Goal: Task Accomplishment & Management: Manage account settings

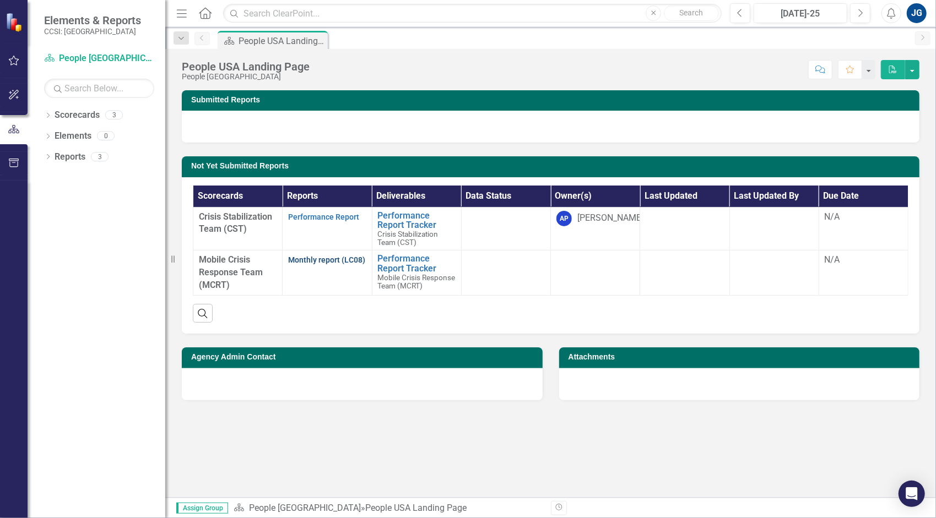
click at [327, 260] on link "Monthly report (LC08)" at bounding box center [326, 260] width 77 height 9
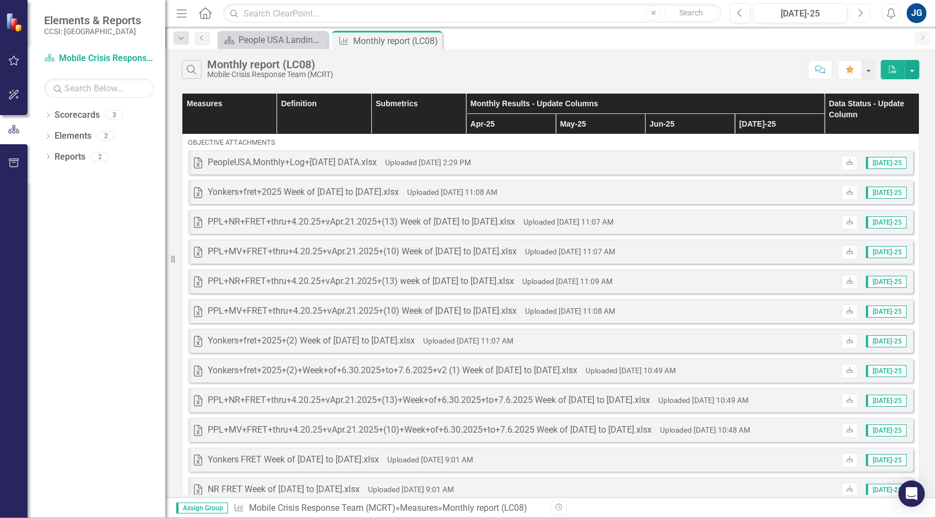
click at [860, 11] on icon "button" at bounding box center [861, 13] width 4 height 8
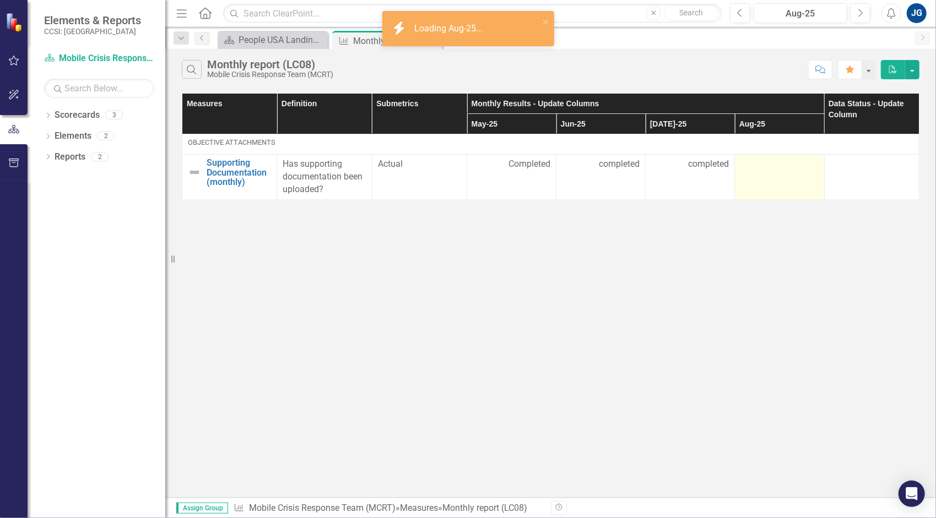
click at [777, 181] on td at bounding box center [779, 177] width 89 height 45
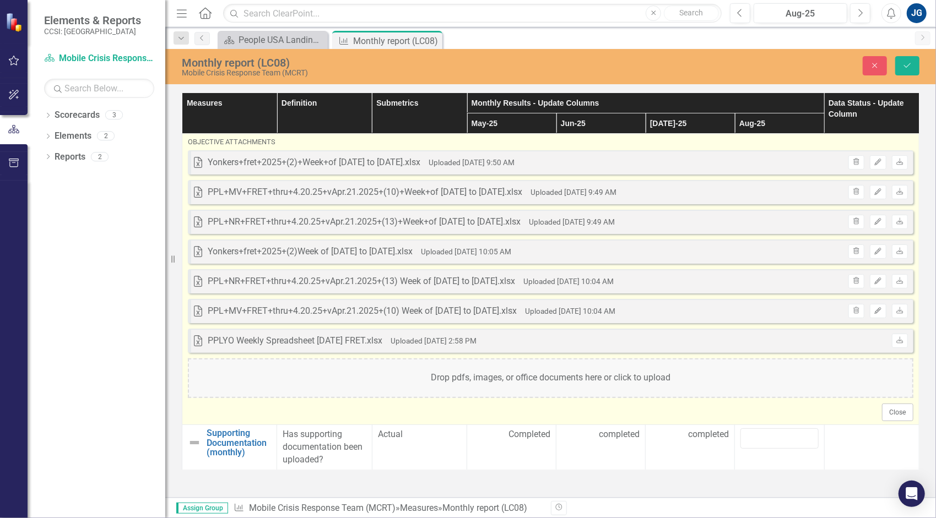
click at [751, 371] on div "Drop pdfs, images, or office documents here or click to upload" at bounding box center [550, 379] width 725 height 40
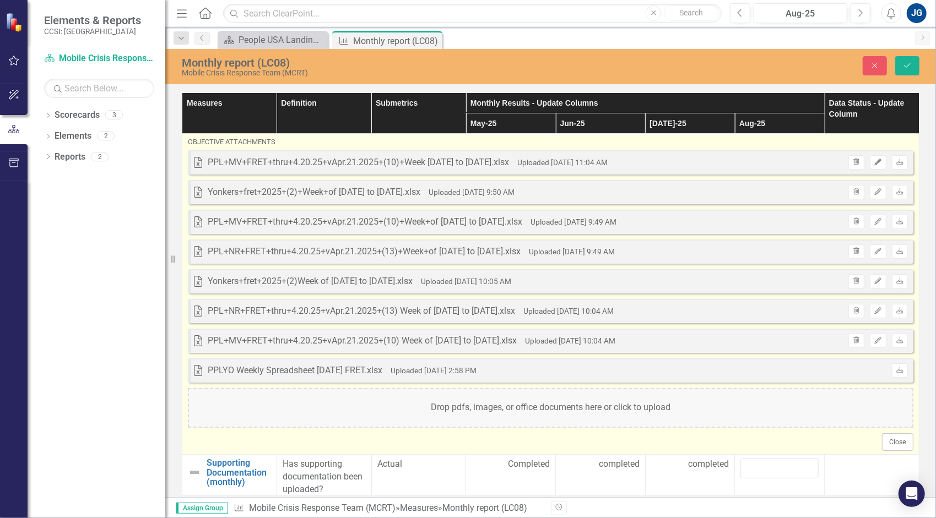
click at [873, 161] on icon "Edit" at bounding box center [877, 162] width 8 height 7
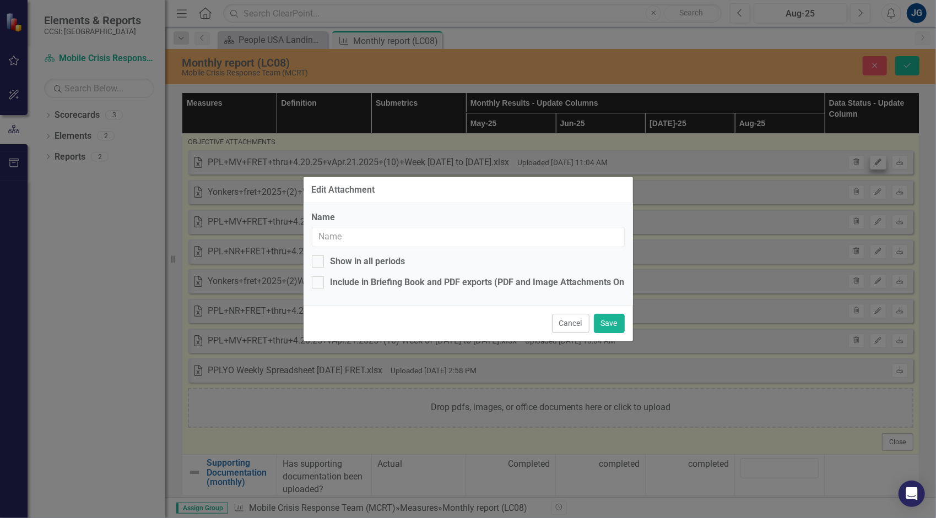
type input "PPL+MV+FRET+thru+4.20.25+vApr.21.2025+(10)+Week [DATE] to [DATE].xlsx"
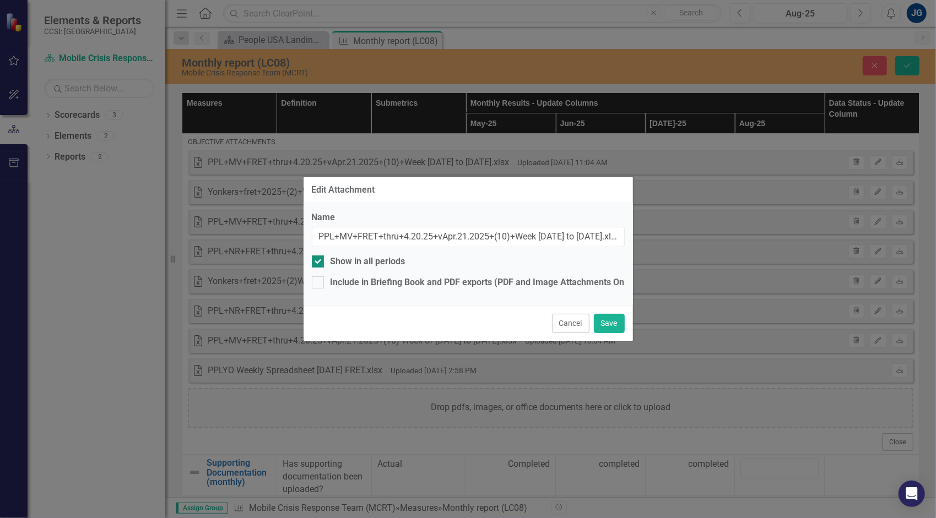
click at [374, 257] on div "Show in all periods" at bounding box center [367, 262] width 75 height 13
click at [319, 257] on input "Show in all periods" at bounding box center [315, 259] width 7 height 7
checkbox input "false"
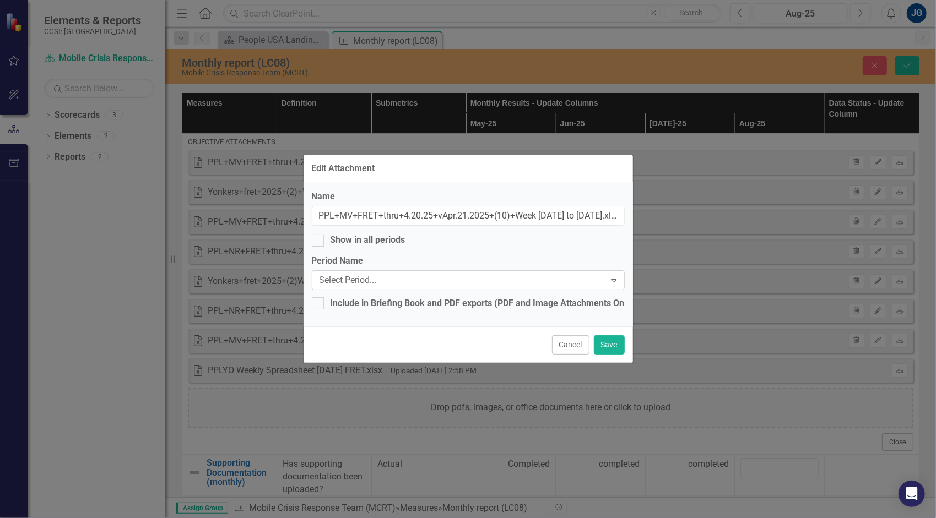
click at [381, 289] on div "Select Period... Expand" at bounding box center [468, 280] width 313 height 20
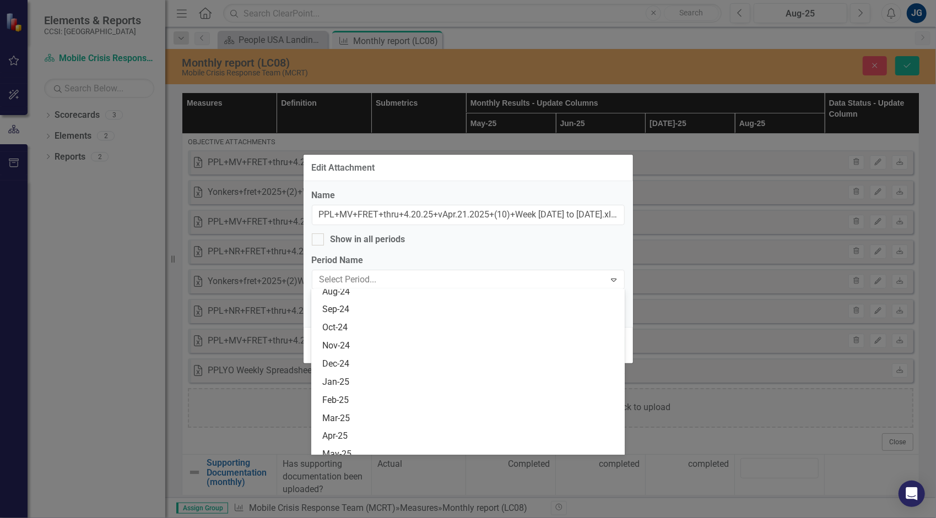
scroll to position [1817, 0]
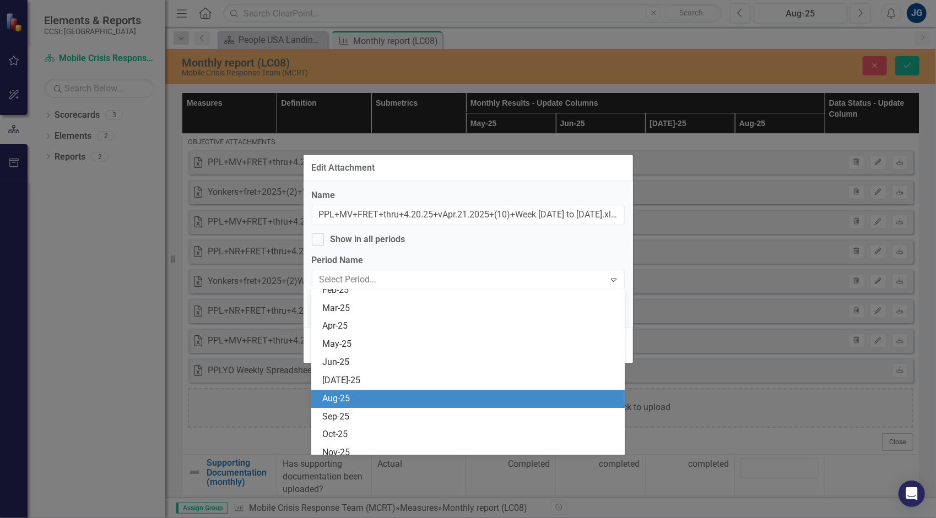
click at [393, 401] on div "Aug-25" at bounding box center [470, 399] width 296 height 13
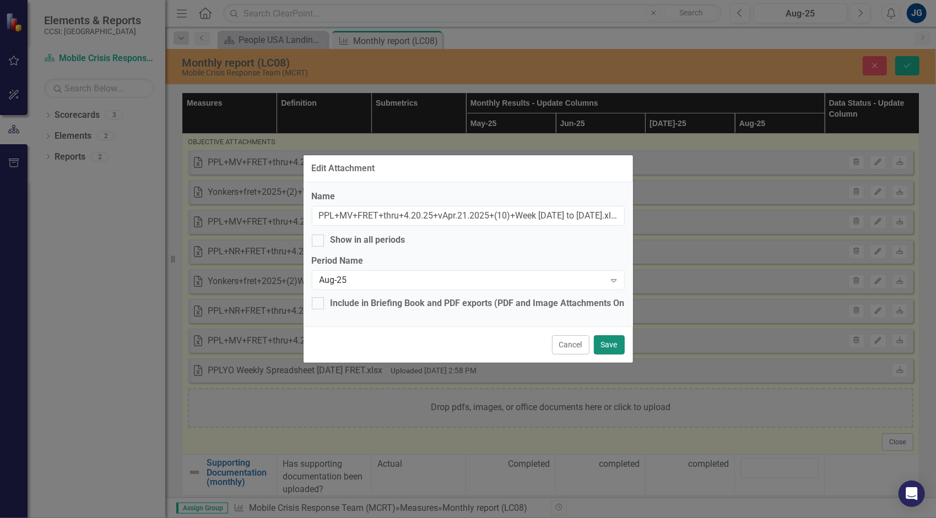
click at [617, 344] on button "Save" at bounding box center [609, 344] width 31 height 19
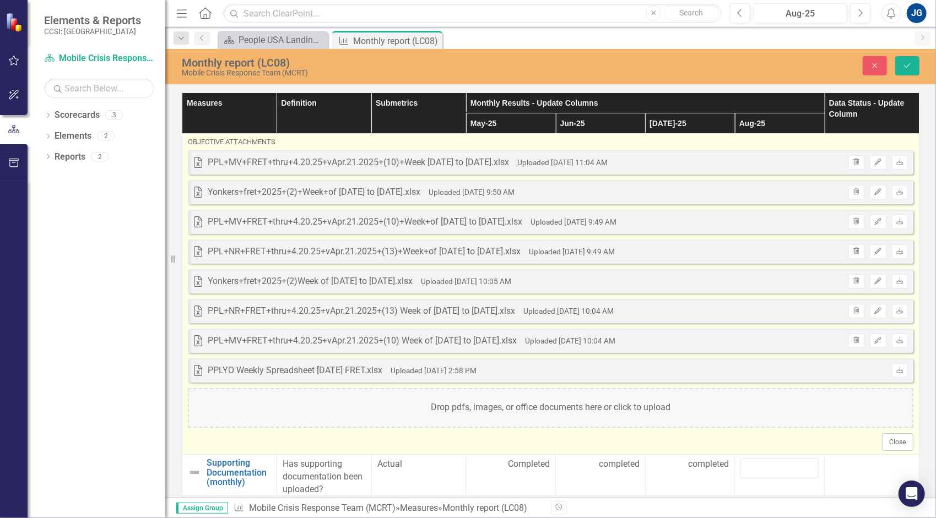
click at [628, 399] on div "Drop pdfs, images, or office documents here or click to upload" at bounding box center [550, 408] width 725 height 40
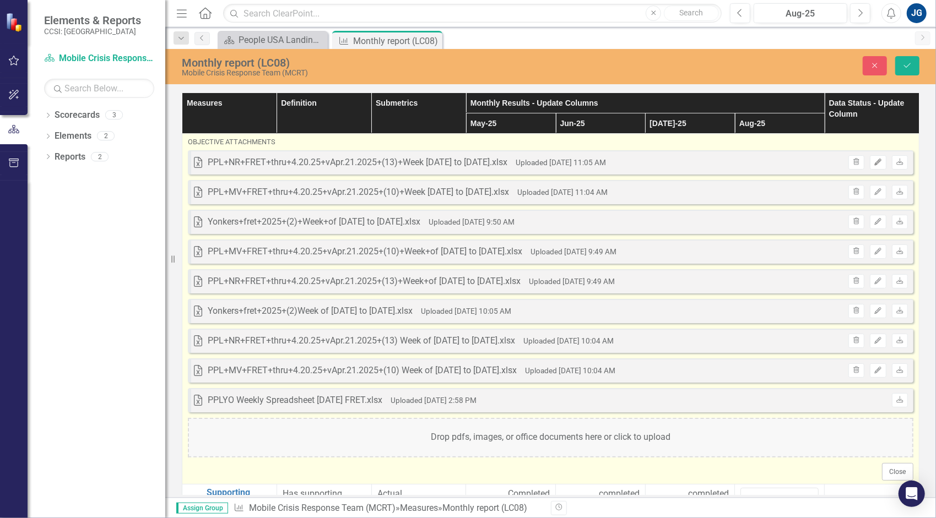
click at [873, 164] on icon "Edit" at bounding box center [877, 162] width 8 height 7
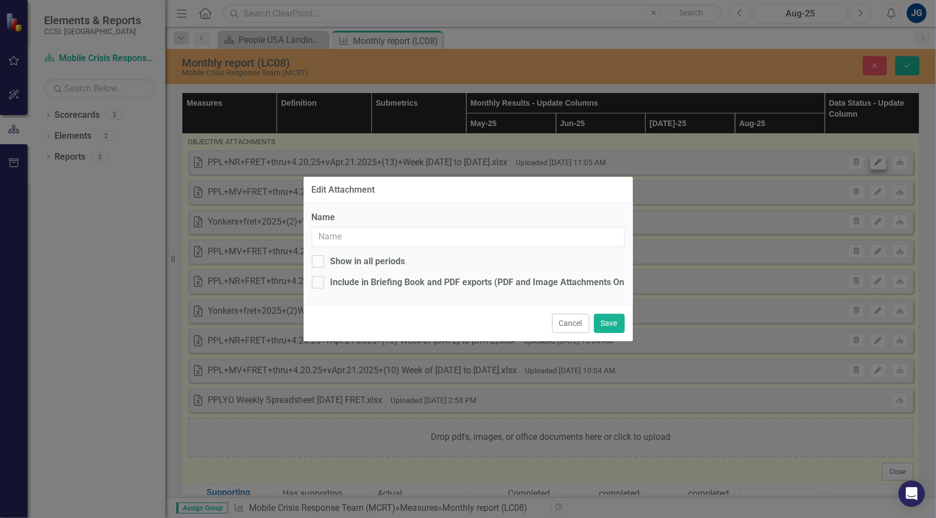
type input "PPL+NR+FRET+thru+4.20.25+vApr.21.2025+(13)+Week [DATE] to [DATE].xlsx"
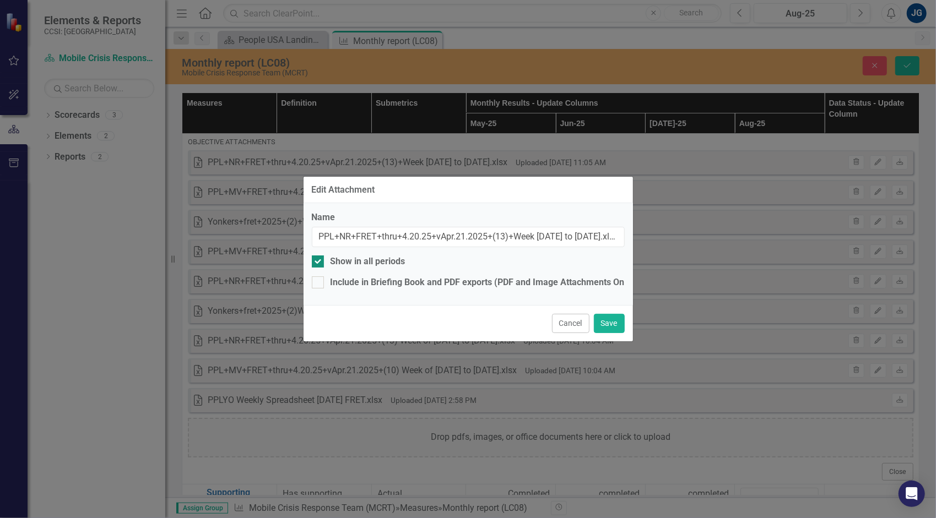
click at [392, 266] on div "Show in all periods" at bounding box center [367, 262] width 75 height 13
click at [319, 263] on input "Show in all periods" at bounding box center [315, 259] width 7 height 7
checkbox input "false"
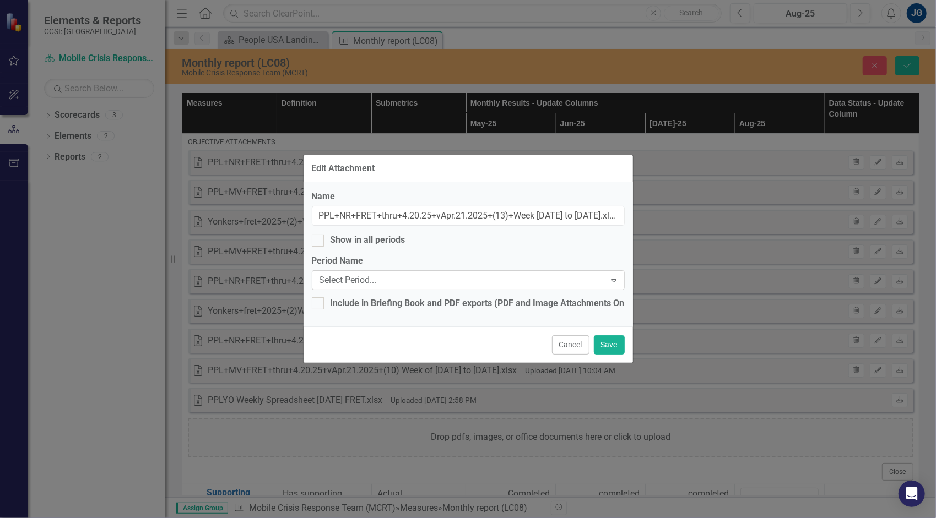
click at [387, 289] on div "Select Period... Expand" at bounding box center [468, 280] width 313 height 20
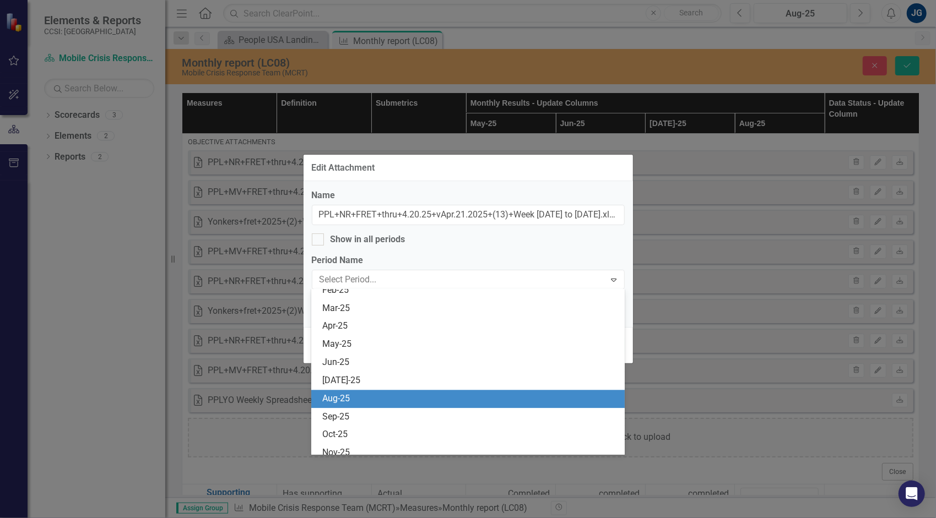
click at [399, 393] on div "Aug-25" at bounding box center [470, 399] width 296 height 13
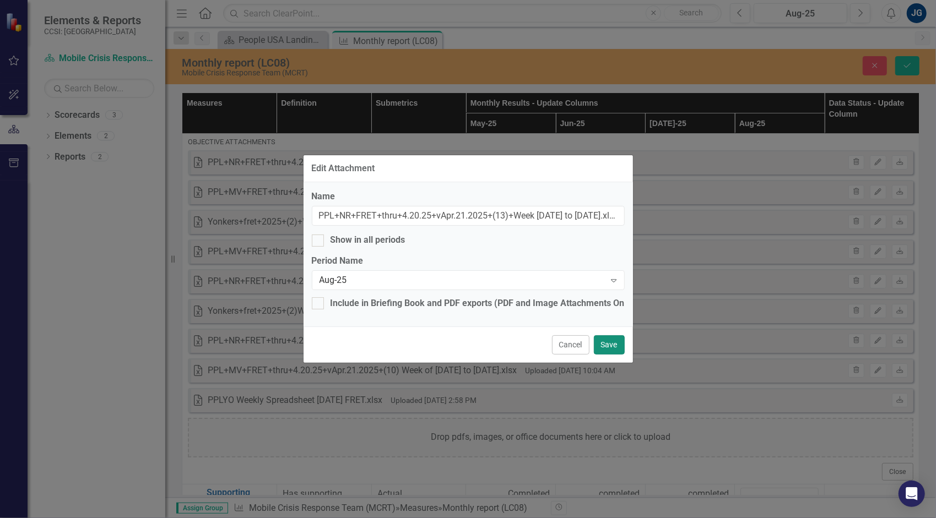
click at [609, 350] on button "Save" at bounding box center [609, 344] width 31 height 19
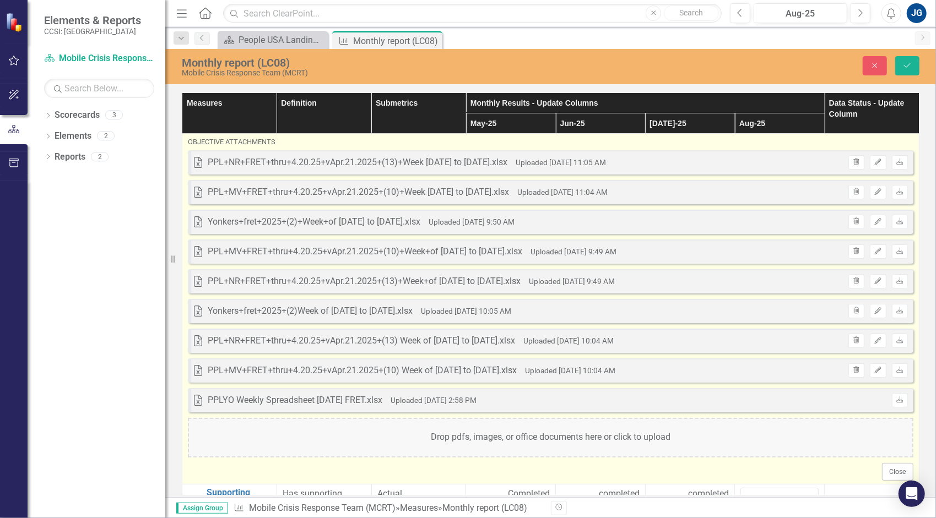
click at [565, 444] on div "Drop pdfs, images, or office documents here or click to upload" at bounding box center [550, 438] width 725 height 40
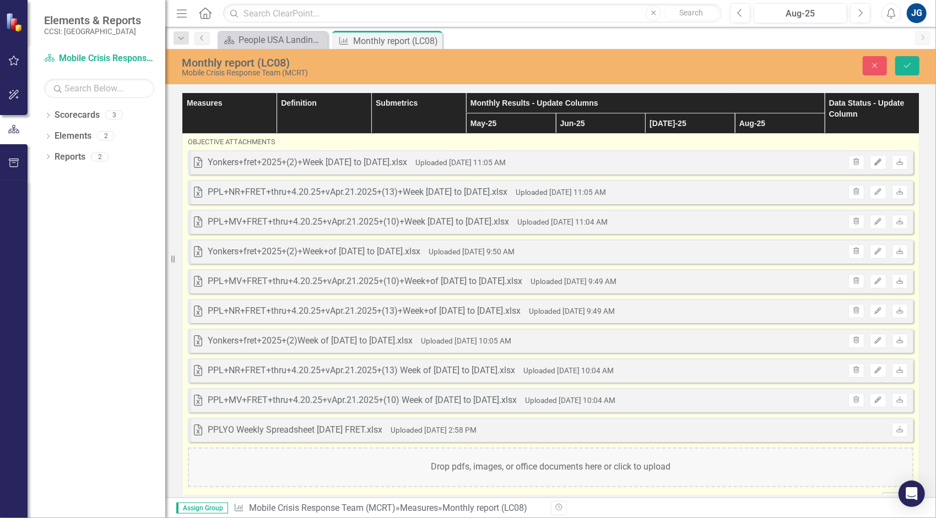
click at [872, 156] on button "Edit" at bounding box center [878, 162] width 16 height 14
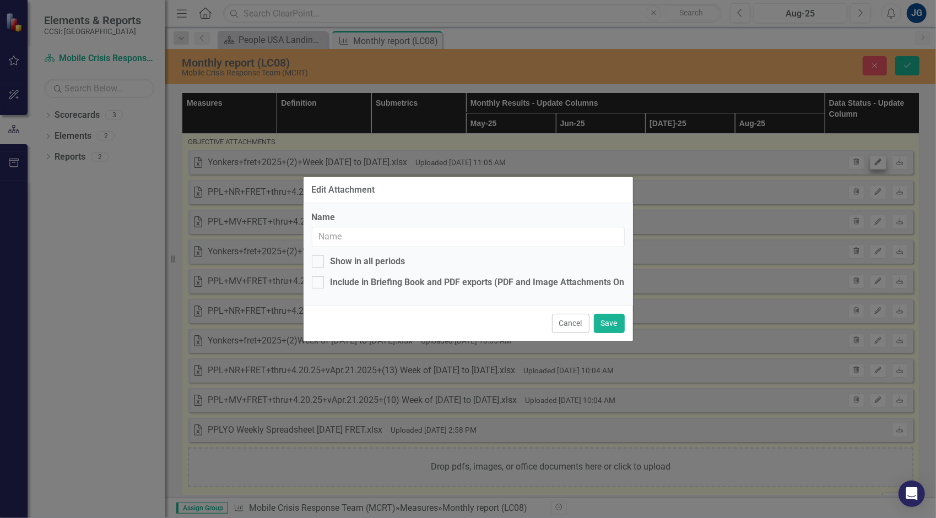
type input "Yonkers+fret+2025+(2)+Week [DATE] to [DATE].xlsx"
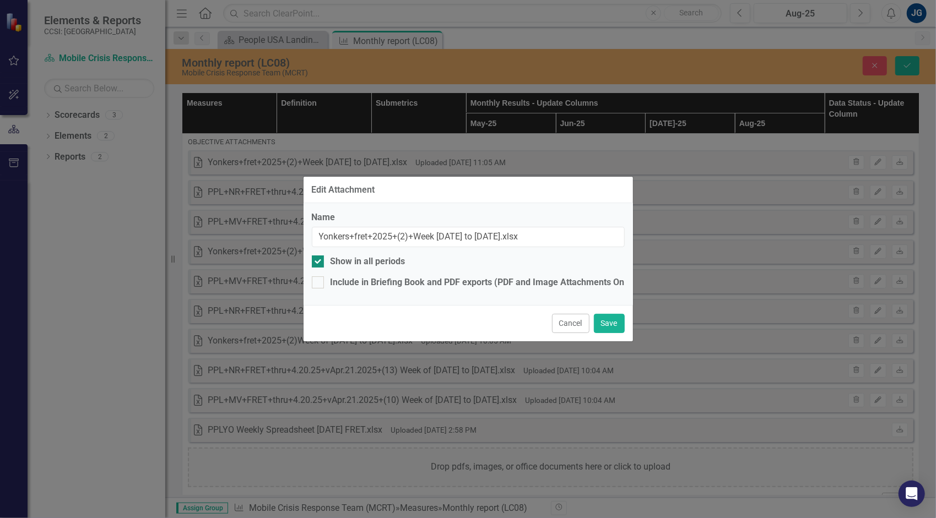
click at [373, 259] on div "Show in all periods" at bounding box center [367, 262] width 75 height 13
click at [319, 259] on input "Show in all periods" at bounding box center [315, 259] width 7 height 7
checkbox input "false"
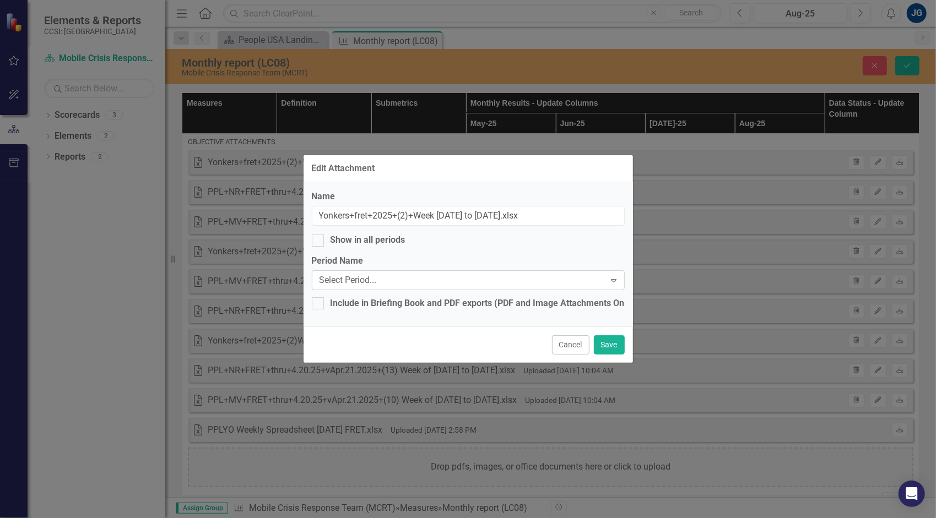
click at [381, 280] on div "Select Period..." at bounding box center [462, 280] width 286 height 13
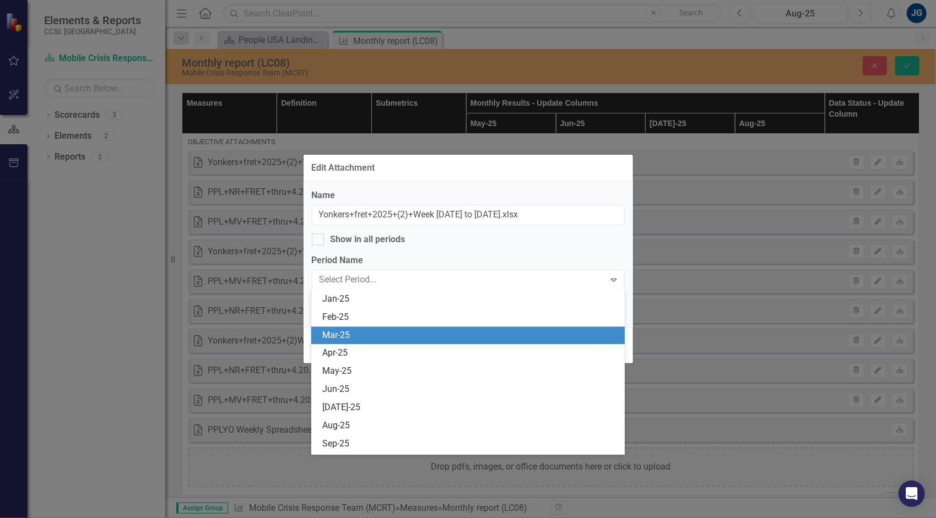
scroll to position [1928, 0]
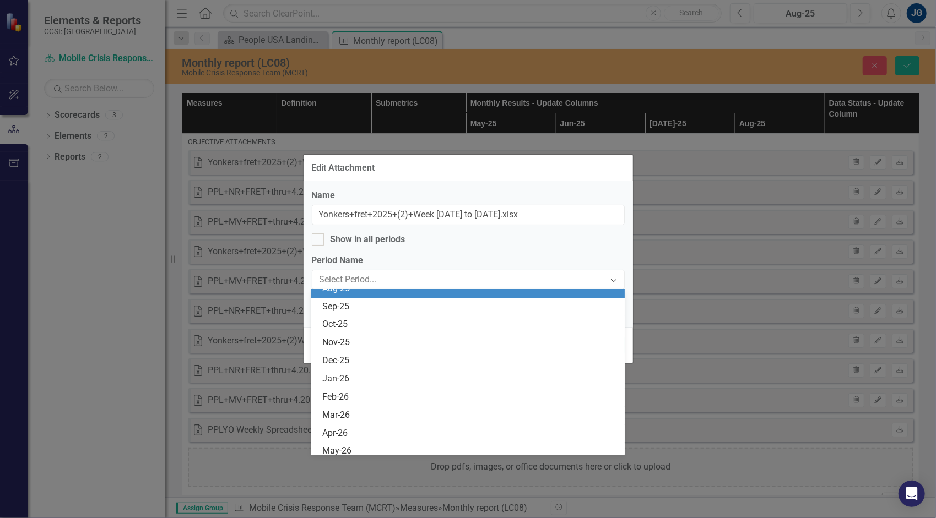
click at [407, 297] on div "Aug-25" at bounding box center [467, 289] width 313 height 18
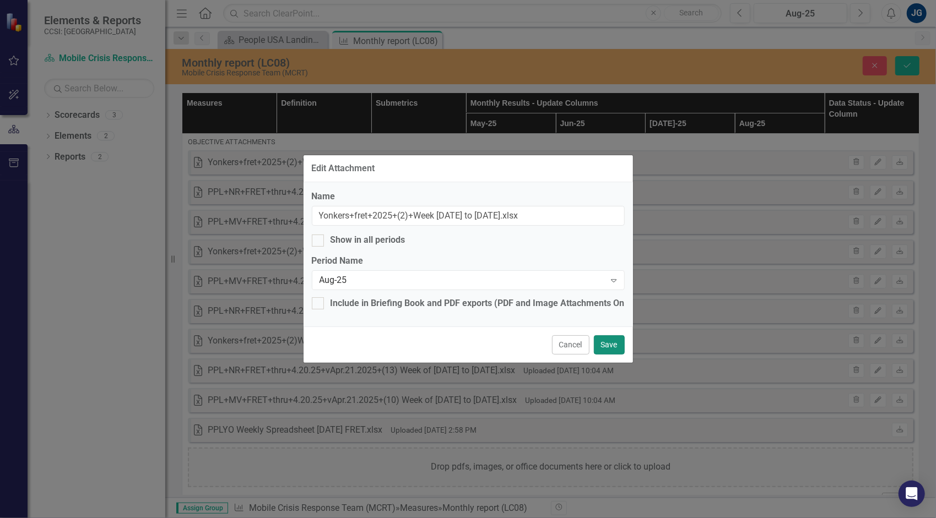
click at [623, 348] on button "Save" at bounding box center [609, 344] width 31 height 19
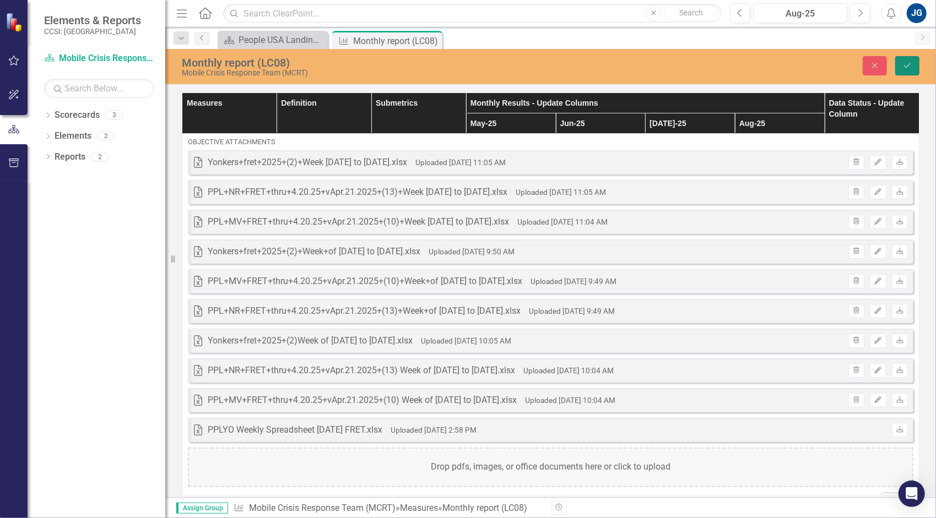
click at [918, 65] on button "Save" at bounding box center [907, 65] width 24 height 19
